Goal: Transaction & Acquisition: Purchase product/service

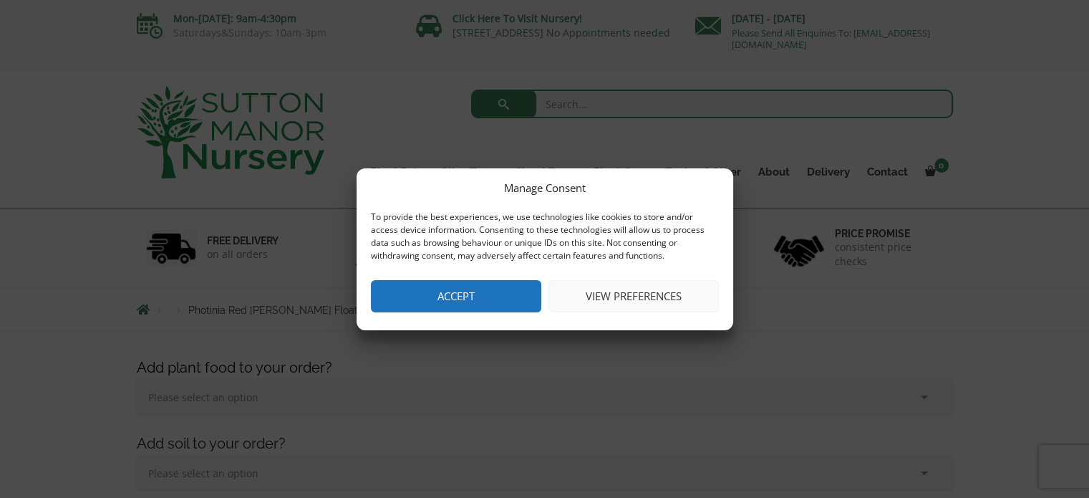
click at [398, 306] on button "Accept" at bounding box center [456, 296] width 170 height 32
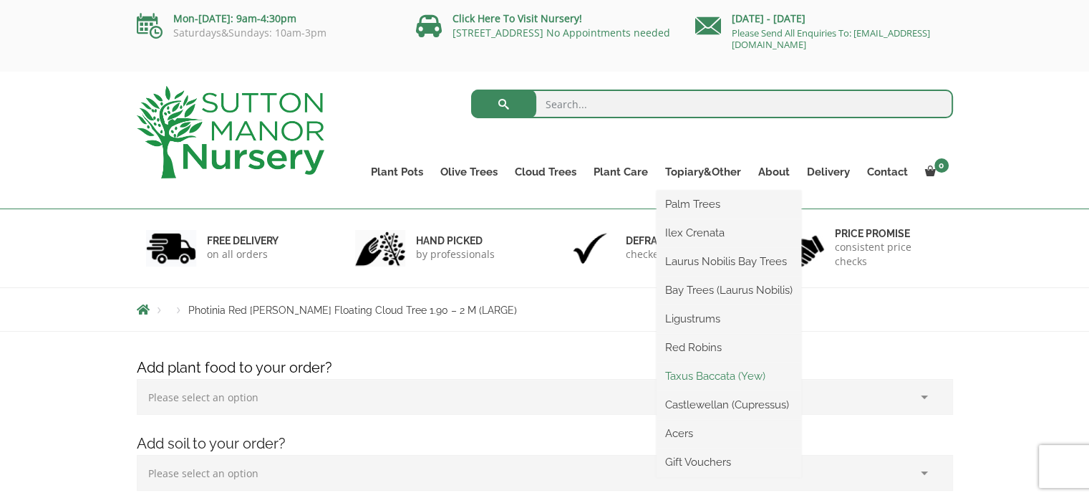
click at [712, 382] on link "Taxus Baccata (Yew)" at bounding box center [729, 375] width 145 height 21
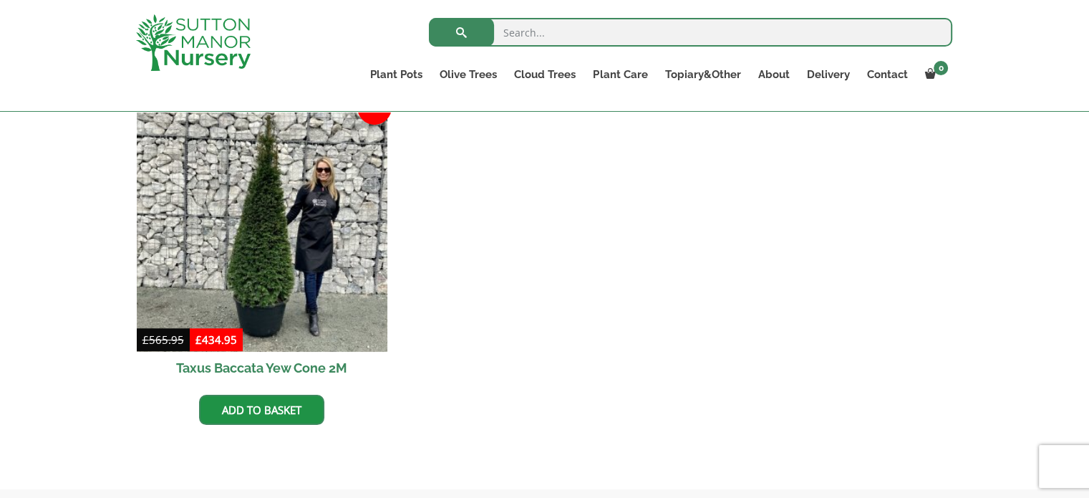
scroll to position [645, 0]
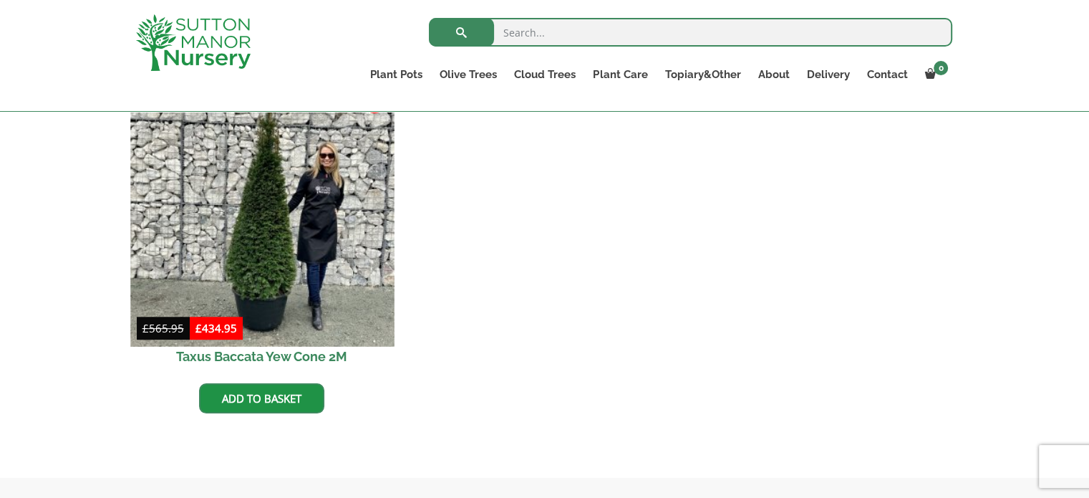
click at [274, 278] on img at bounding box center [262, 214] width 264 height 264
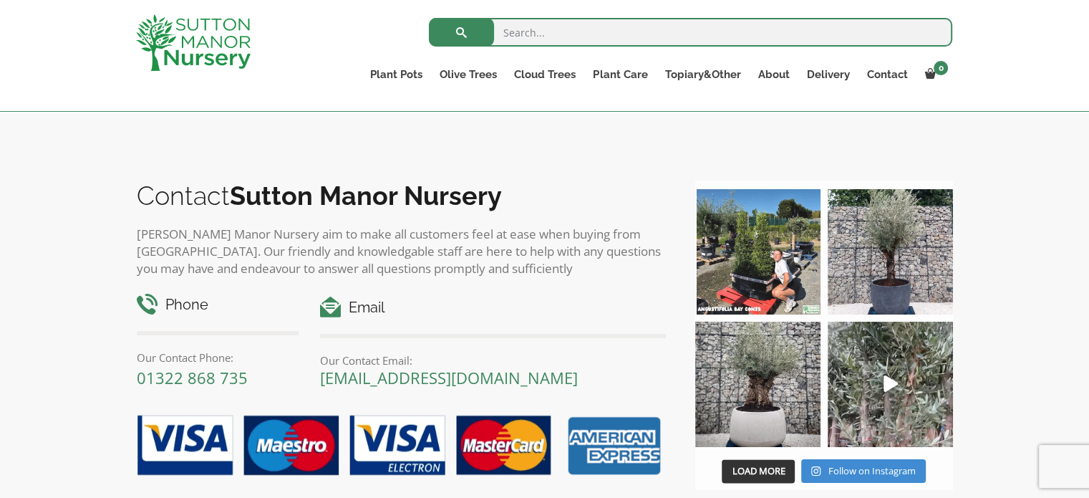
scroll to position [1790, 0]
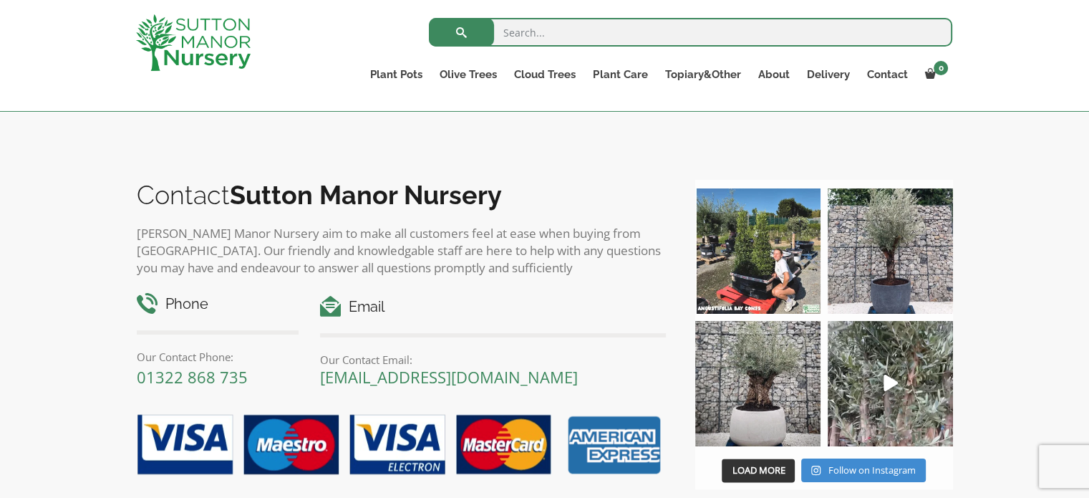
click at [44, 71] on div "Search for: Plant Pots Resin Bonded Pots The Amalfi Pots The Milan Pots The Cap…" at bounding box center [544, 56] width 1089 height 112
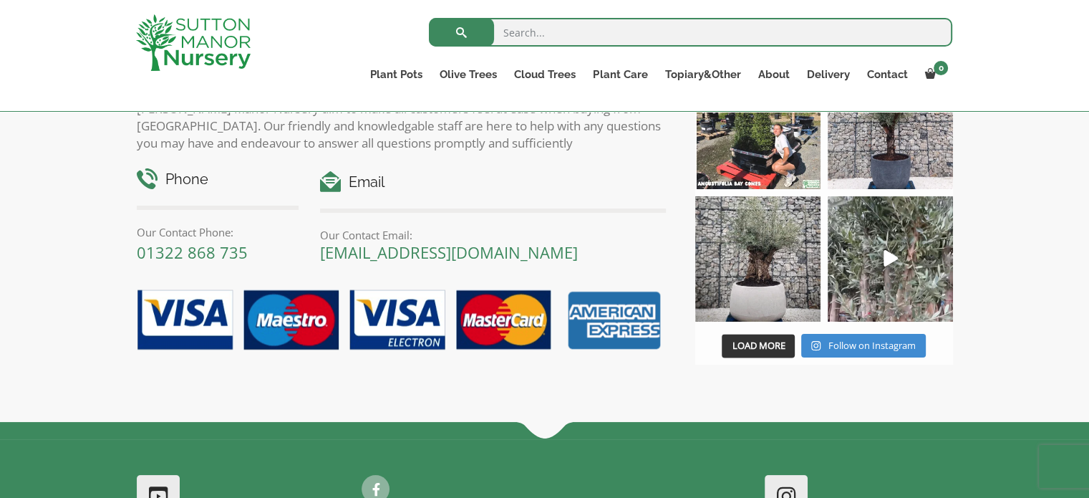
scroll to position [1869, 0]
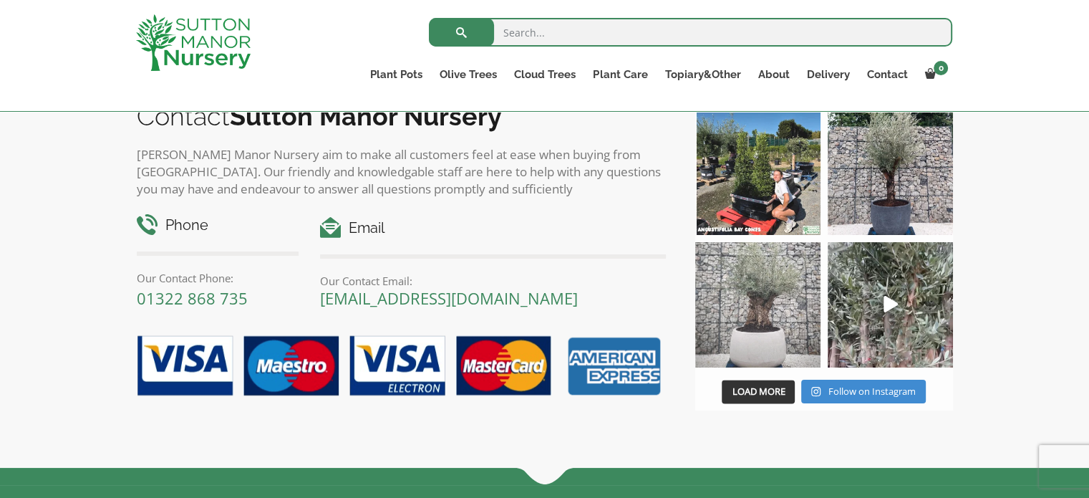
click at [766, 291] on img at bounding box center [757, 304] width 125 height 125
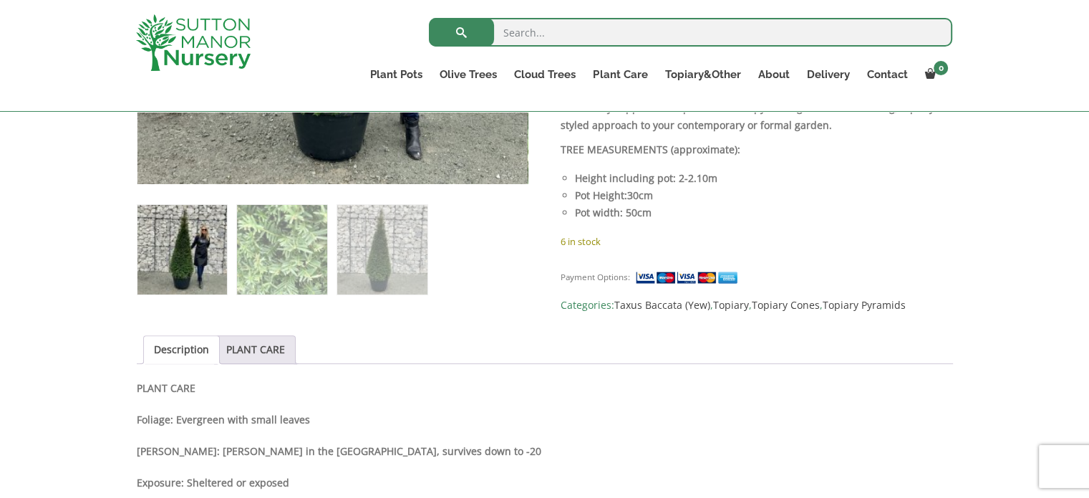
scroll to position [788, 0]
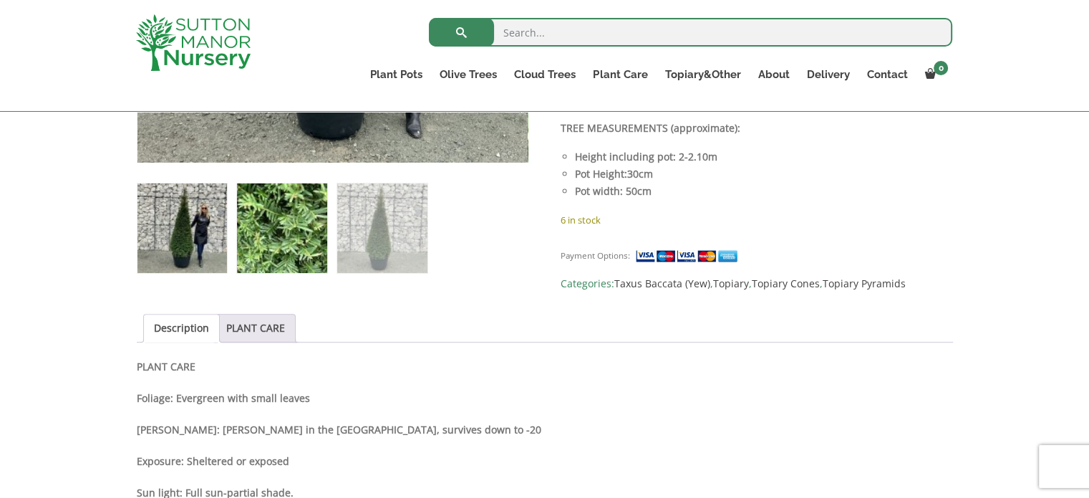
click at [285, 238] on img at bounding box center [282, 228] width 90 height 90
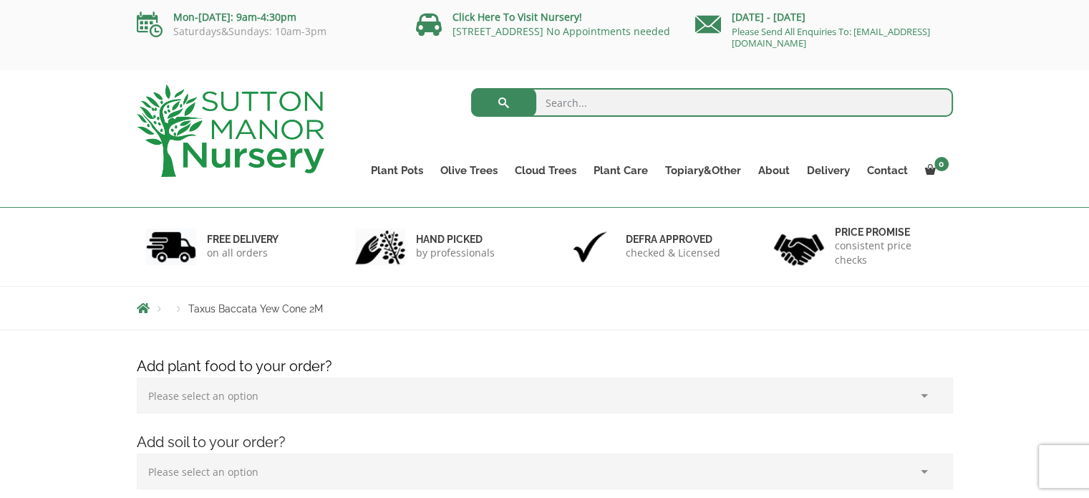
scroll to position [0, 0]
